Goal: Information Seeking & Learning: Learn about a topic

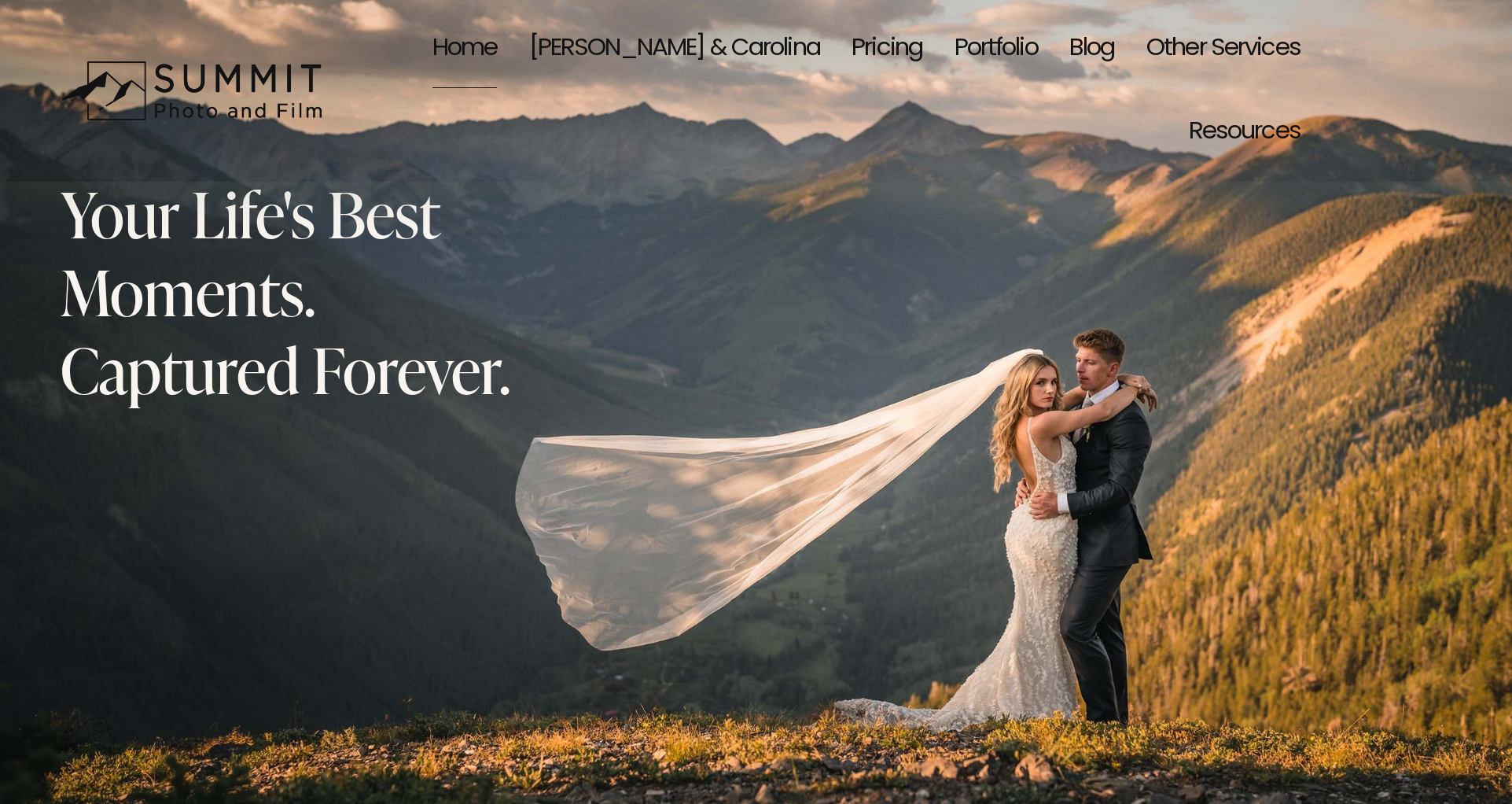
click at [851, 53] on link "Pricing" at bounding box center [887, 49] width 71 height 83
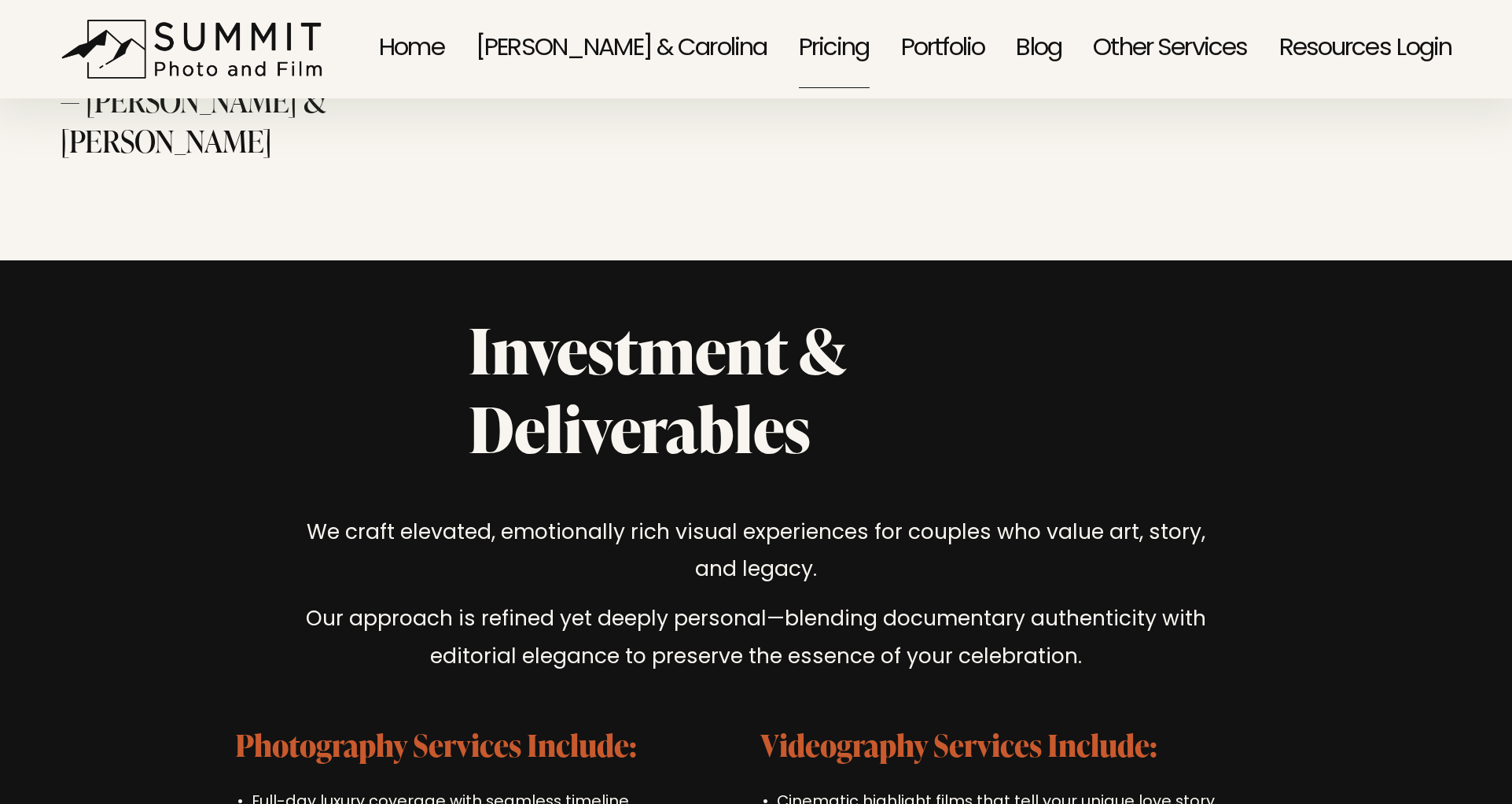
scroll to position [4350, 0]
